Goal: Find contact information: Find contact information

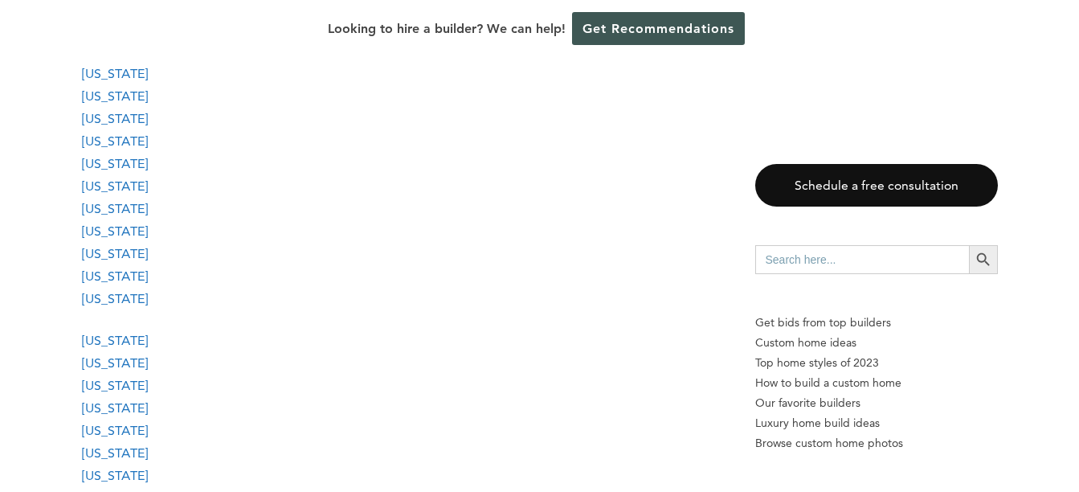
scroll to position [2170, 0]
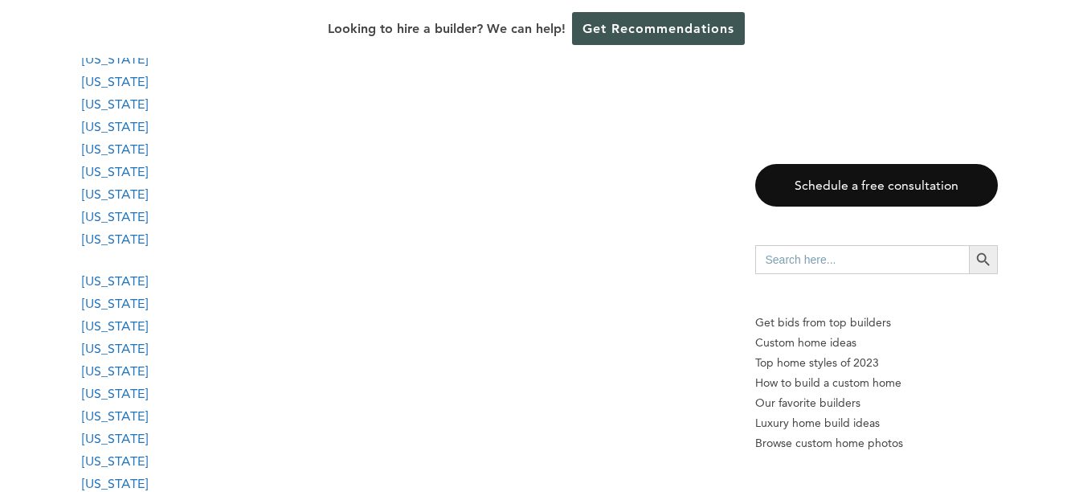
click at [90, 373] on link "[US_STATE]" at bounding box center [115, 370] width 66 height 15
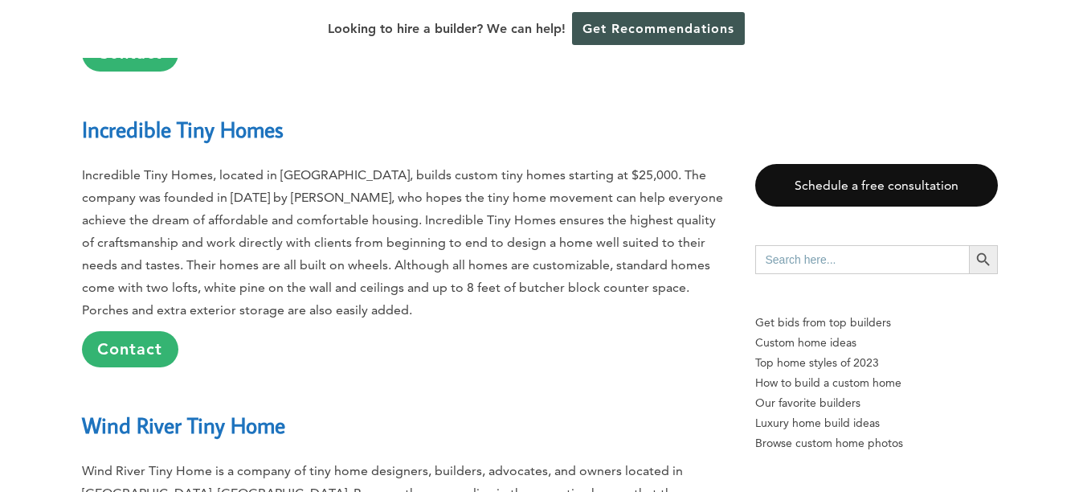
scroll to position [35019, 0]
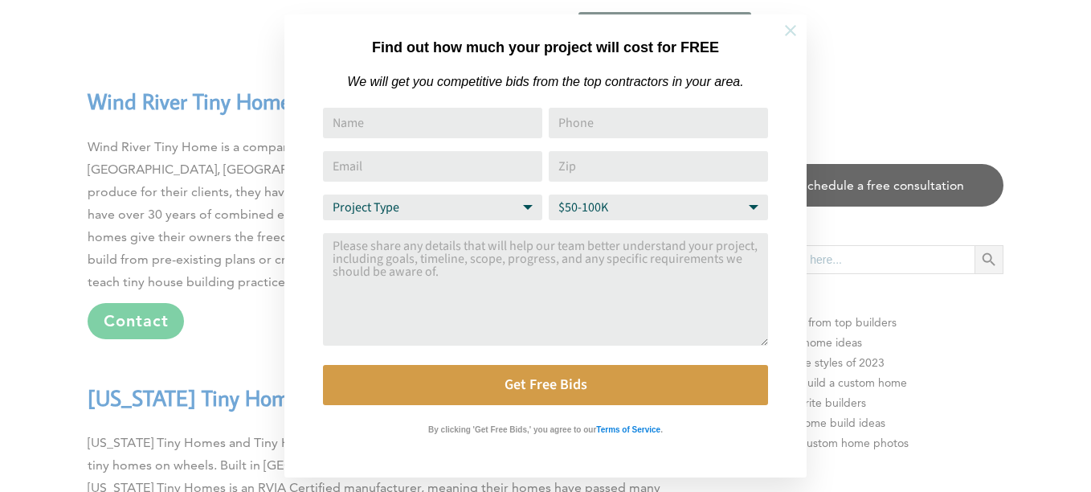
click at [792, 22] on icon at bounding box center [791, 31] width 18 height 18
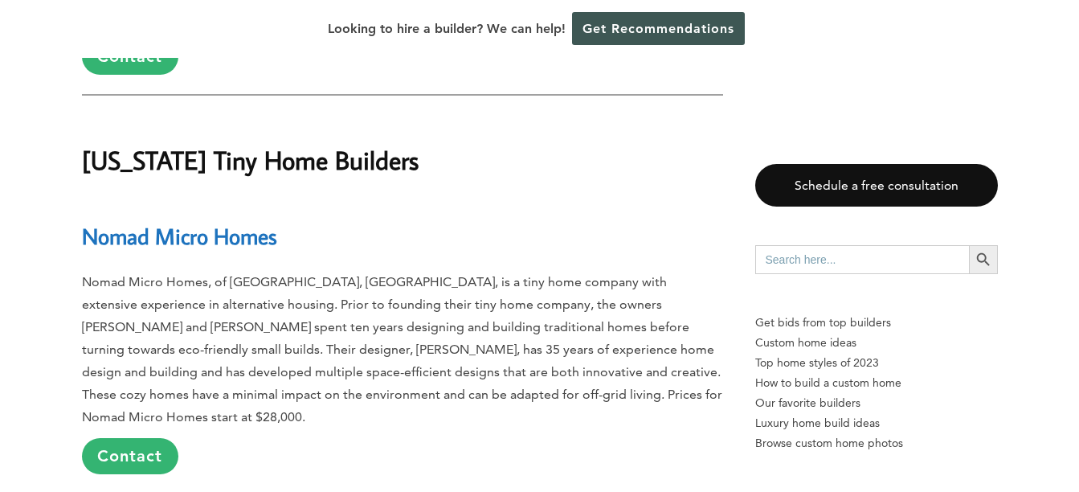
scroll to position [35581, 0]
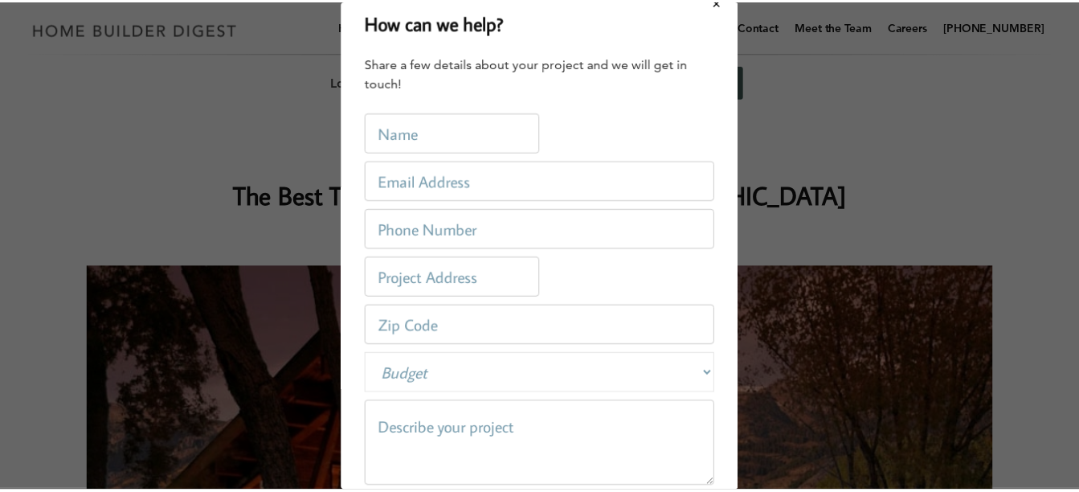
scroll to position [0, 0]
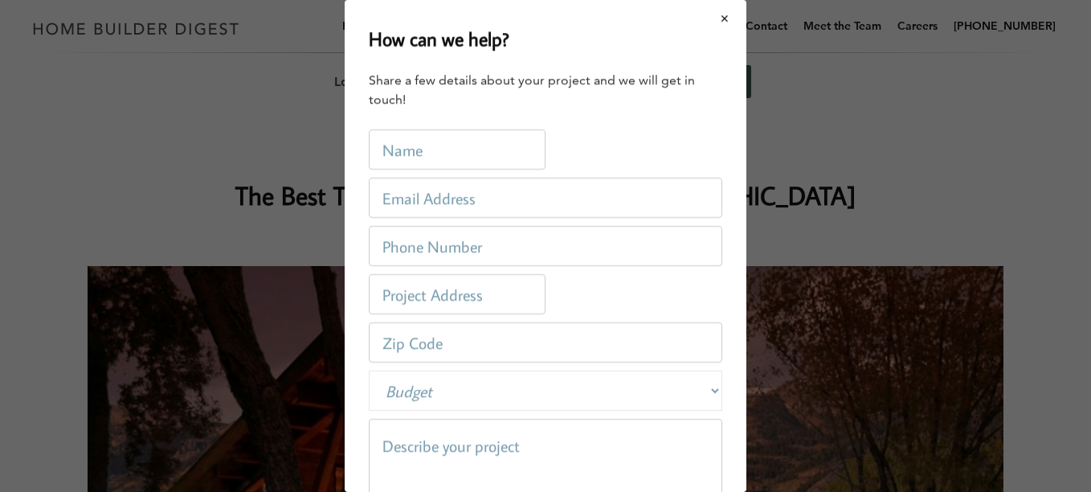
click at [713, 17] on button "Close modal" at bounding box center [725, 19] width 43 height 34
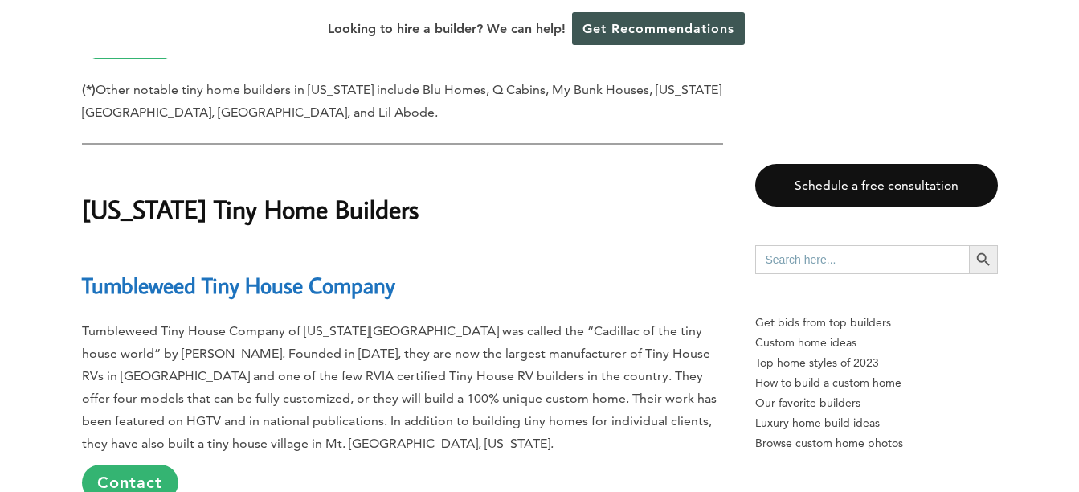
scroll to position [7716, 0]
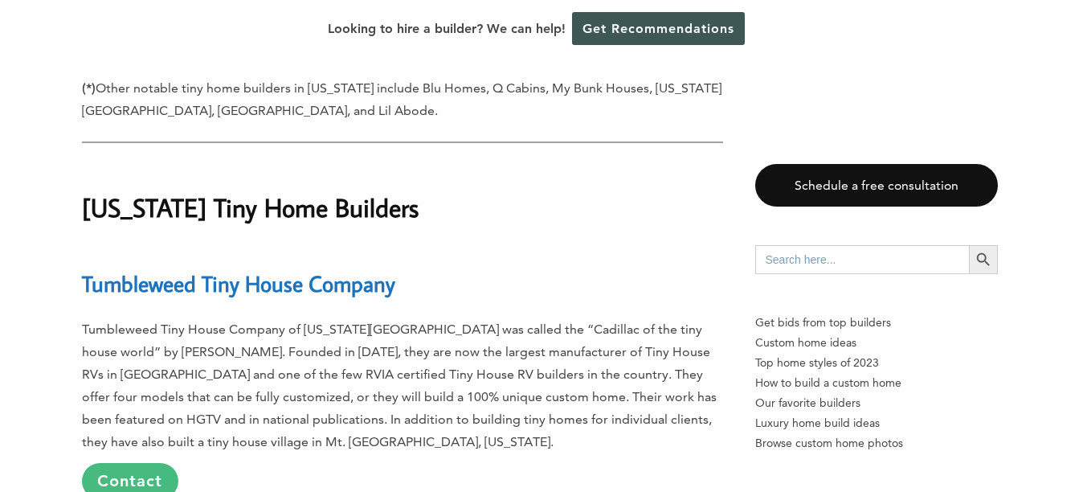
click at [123, 463] on link "Contact" at bounding box center [130, 481] width 96 height 36
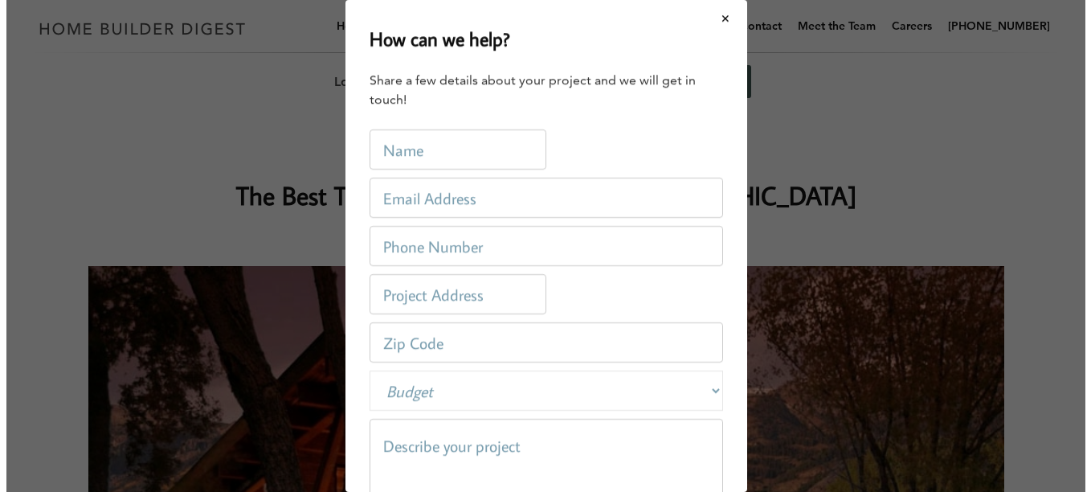
scroll to position [0, 0]
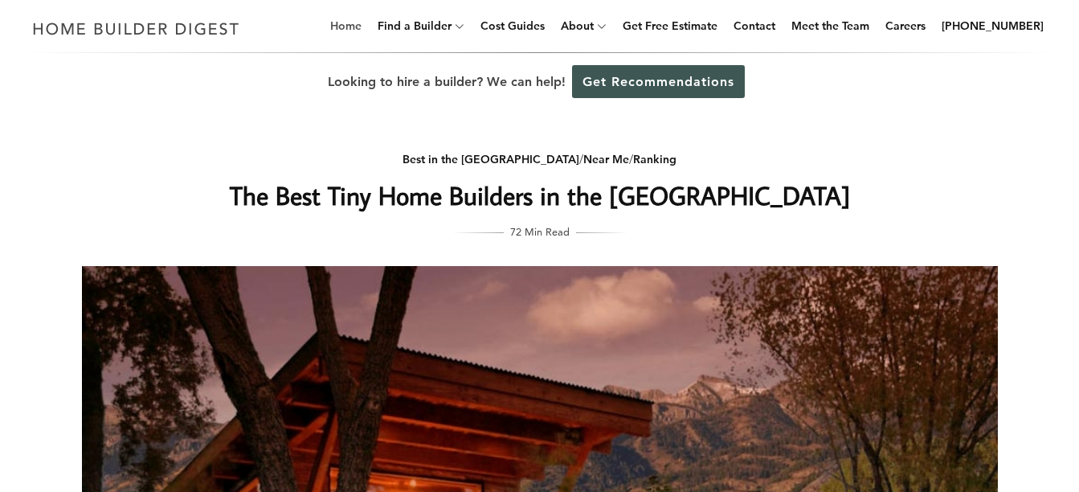
click at [354, 24] on link "Home" at bounding box center [346, 25] width 44 height 51
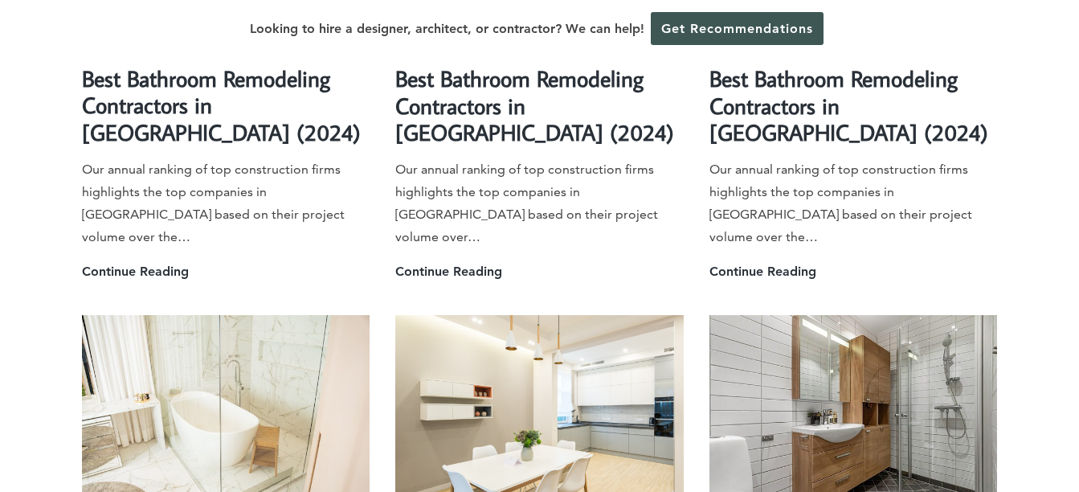
scroll to position [3215, 0]
